Goal: Find specific page/section: Find specific page/section

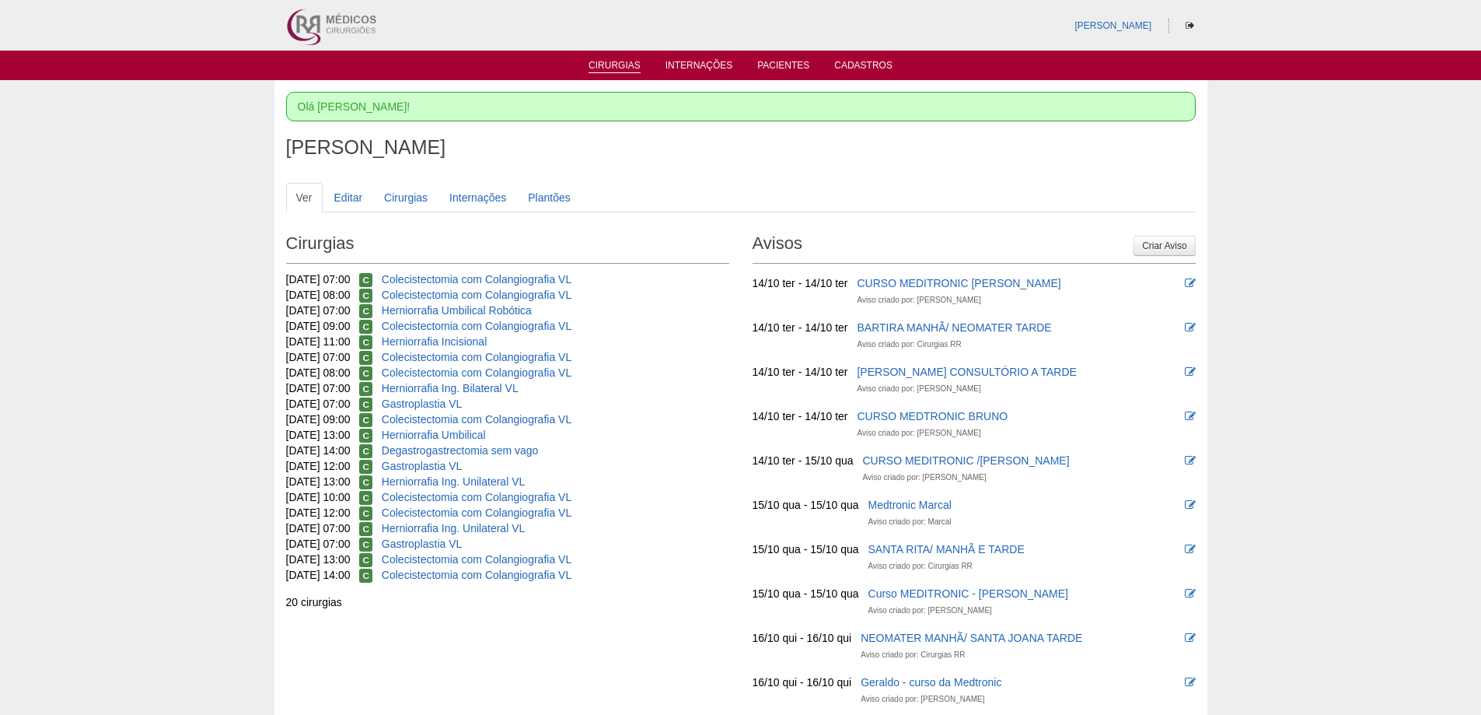
click at [596, 63] on link "Cirurgias" at bounding box center [615, 66] width 52 height 13
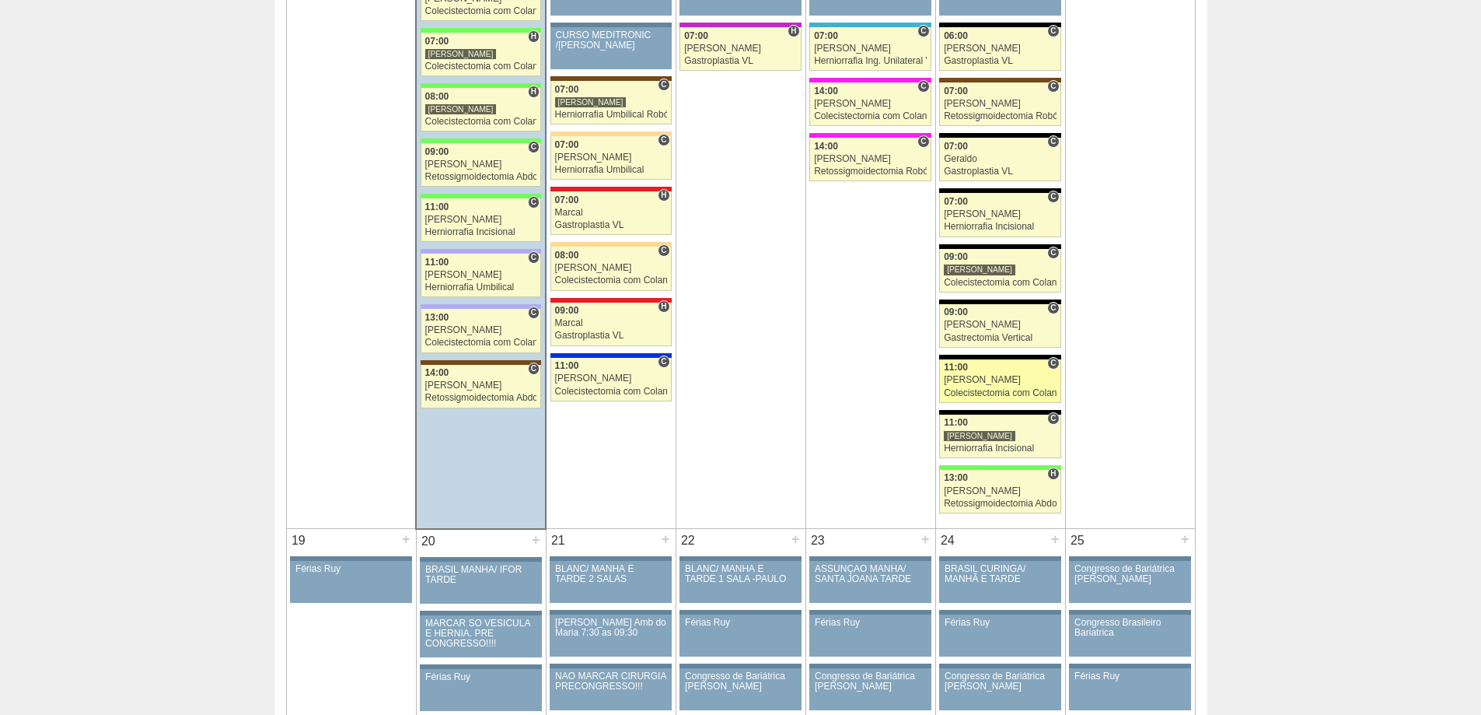
scroll to position [1944, 0]
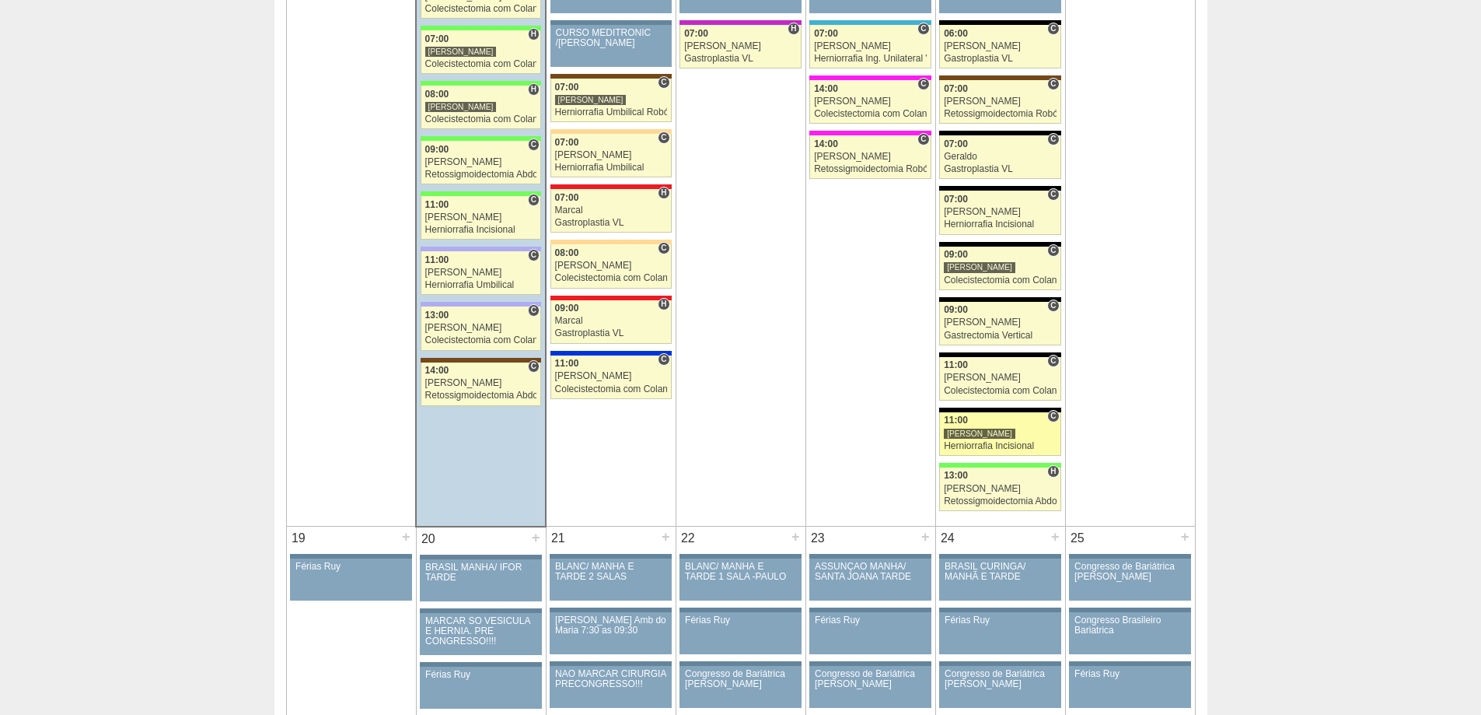
click at [1019, 439] on link "89259 [PERSON_NAME] C 11:00 [PERSON_NAME] Herniorrafia Incisional Hospital Blan…" at bounding box center [999, 434] width 121 height 44
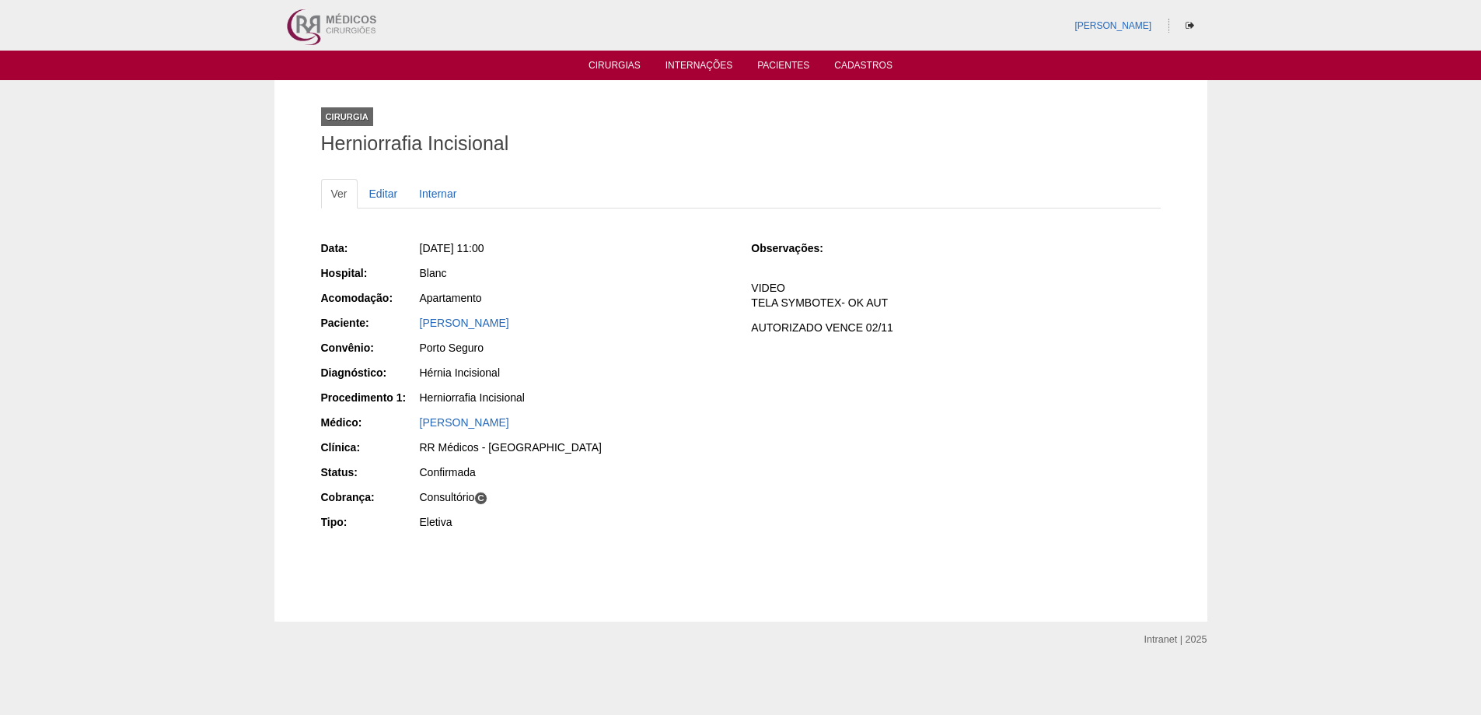
drag, startPoint x: 417, startPoint y: 320, endPoint x: 562, endPoint y: 327, distance: 145.6
click at [562, 327] on div "Paciente: ROBERTO ANTONIO SILVA" at bounding box center [525, 324] width 409 height 19
copy div "Paciente: ROBERTO ANTONIO SILVA"
click at [617, 61] on link "Cirurgias" at bounding box center [615, 66] width 52 height 13
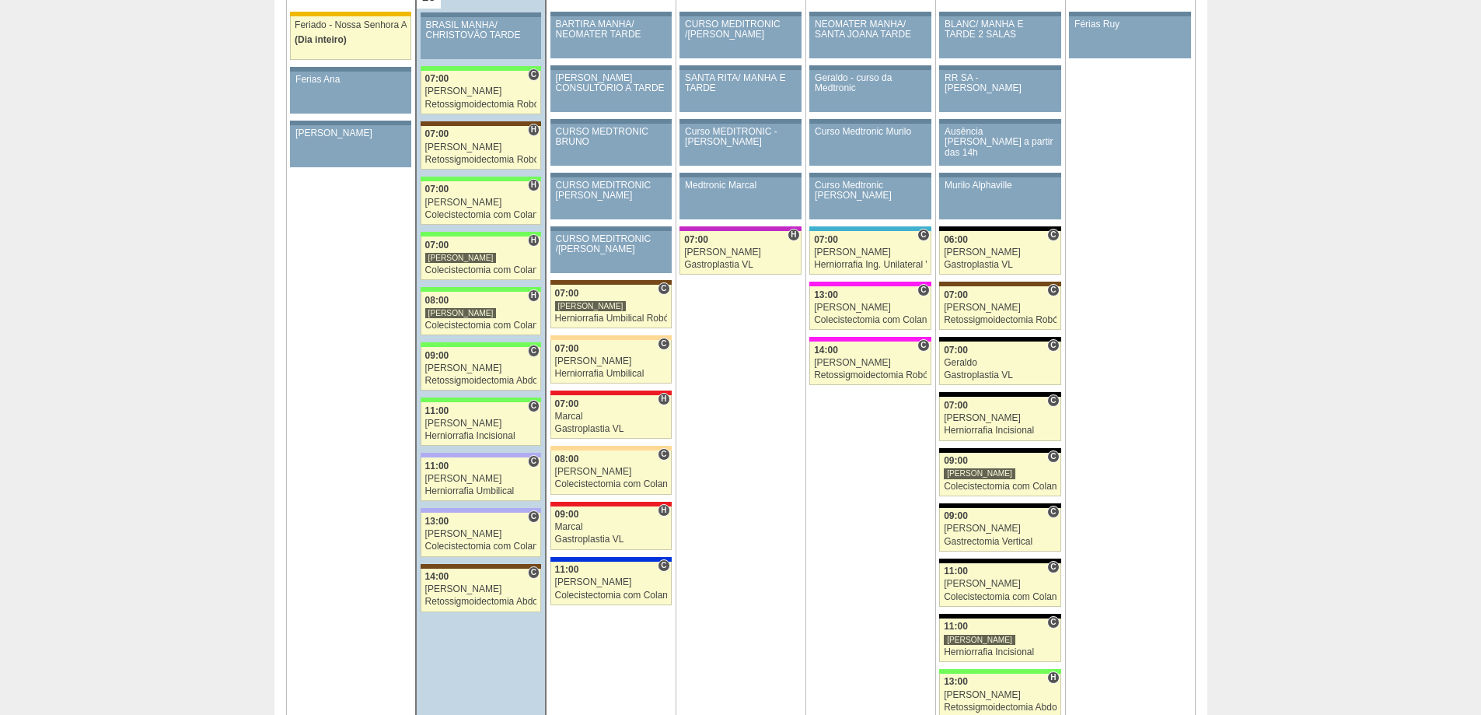
scroll to position [1710, 0]
